Goal: Task Accomplishment & Management: Manage account settings

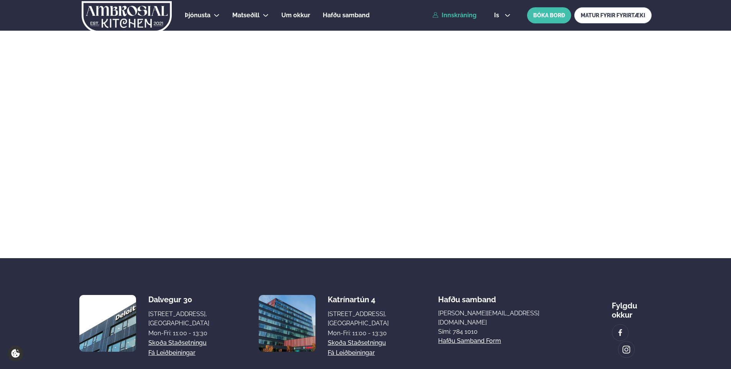
click at [447, 18] on link "Innskráning" at bounding box center [455, 15] width 44 height 7
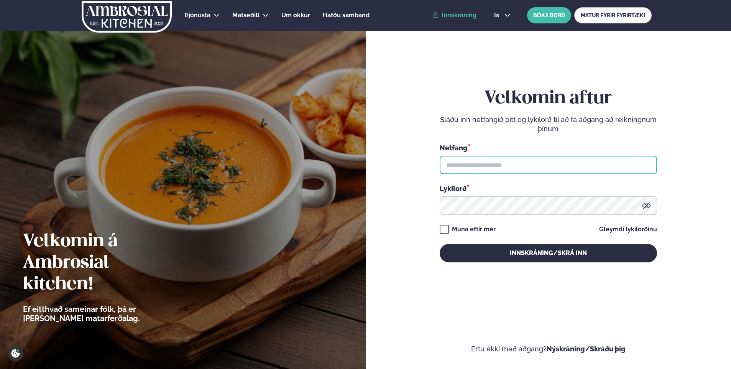
type input "**********"
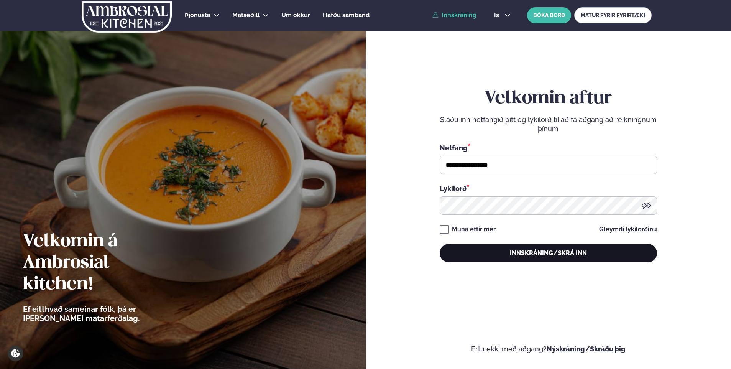
click at [529, 247] on button "Innskráning/Skrá inn" at bounding box center [548, 253] width 217 height 18
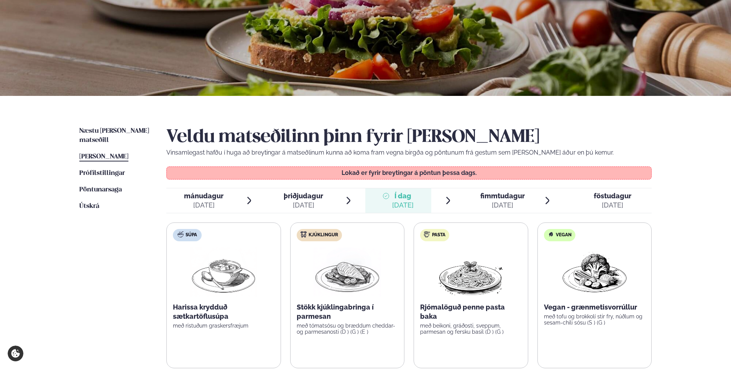
scroll to position [77, 0]
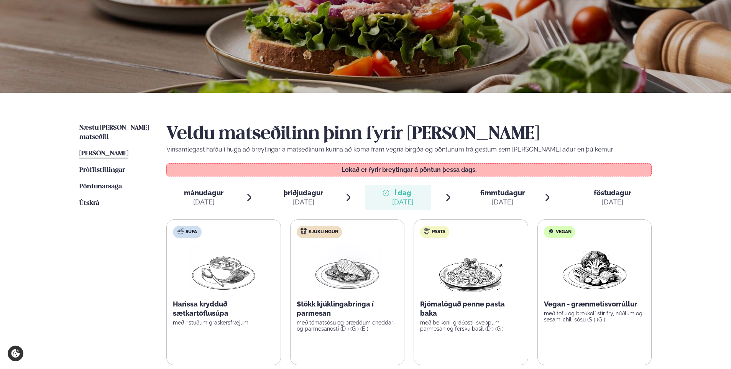
click at [499, 182] on div "Veldu matseðilinn þinn fyrir [PERSON_NAME] Vinsamlegast hafðu í huga að breytin…" at bounding box center [408, 266] width 485 height 286
click at [502, 196] on span "fimmtudagur" at bounding box center [502, 193] width 44 height 8
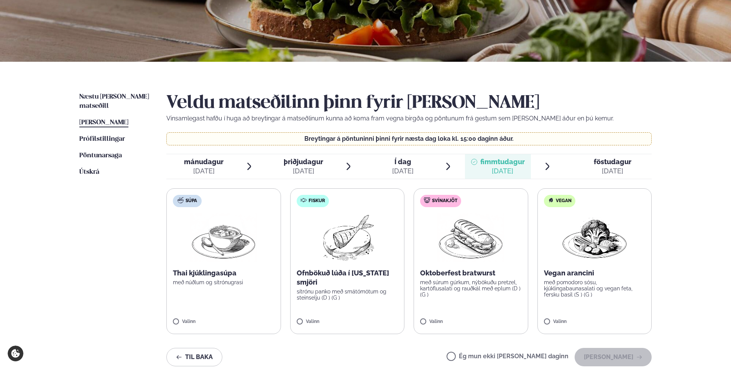
scroll to position [153, 0]
